Goal: Navigation & Orientation: Find specific page/section

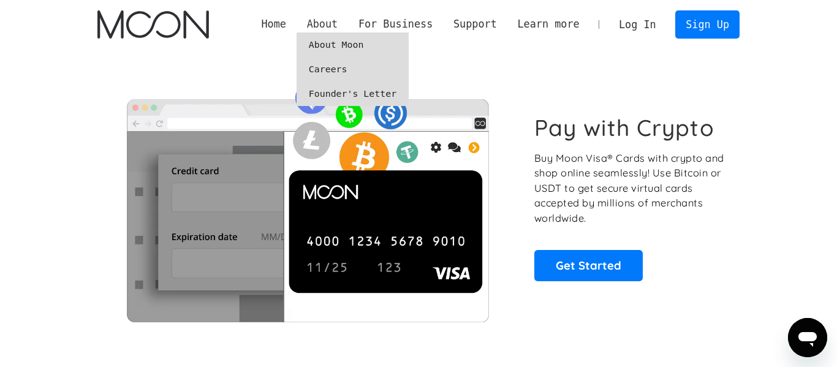
click at [319, 23] on div "About" at bounding box center [322, 24] width 31 height 15
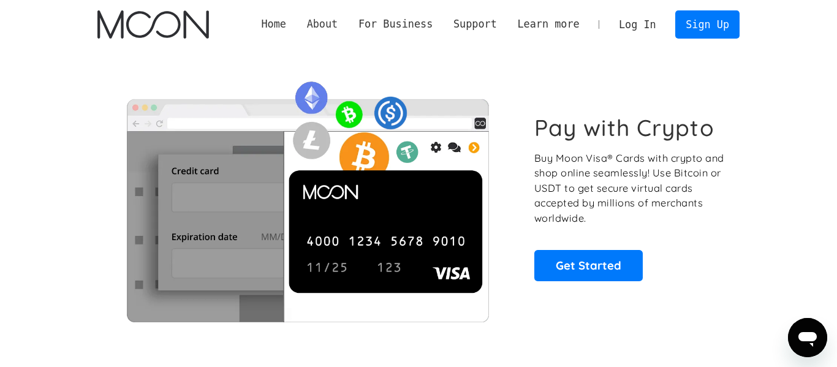
click at [322, 21] on div "About" at bounding box center [322, 24] width 31 height 15
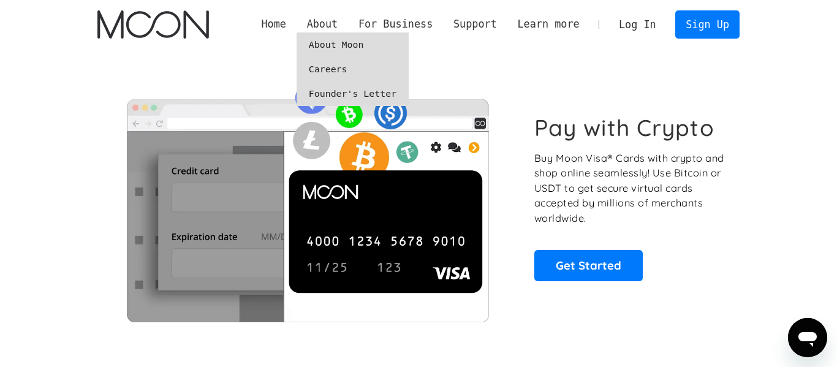
click at [327, 42] on link "About Moon" at bounding box center [353, 44] width 112 height 25
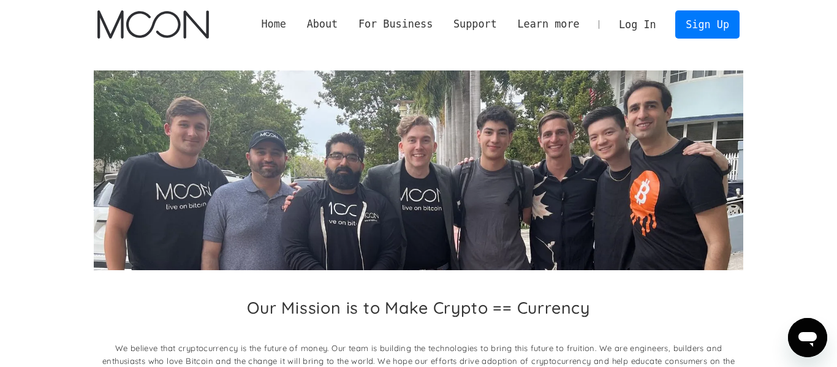
click at [284, 23] on link "Home" at bounding box center [273, 24] width 45 height 15
